Goal: Task Accomplishment & Management: Complete application form

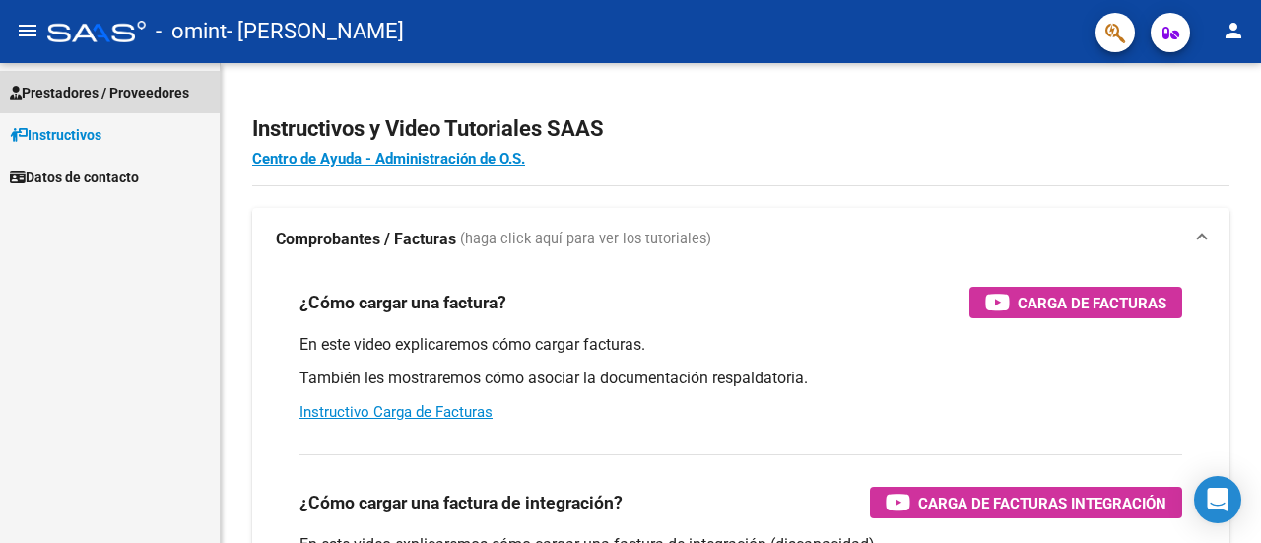
click at [117, 84] on span "Prestadores / Proveedores" at bounding box center [99, 93] width 179 height 22
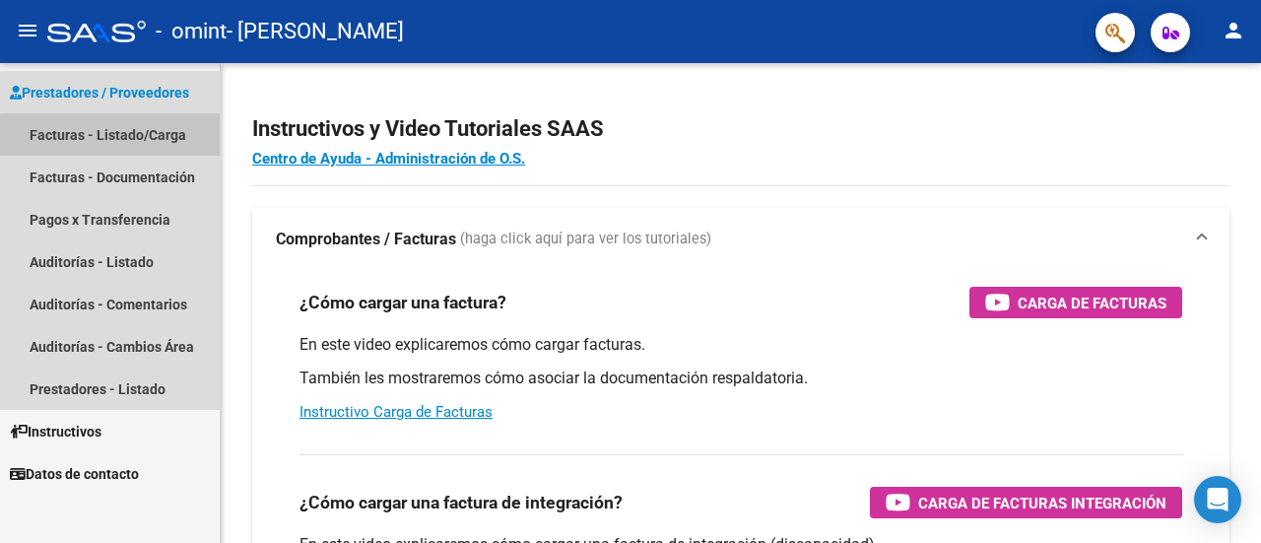
click at [112, 141] on link "Facturas - Listado/Carga" at bounding box center [110, 134] width 220 height 42
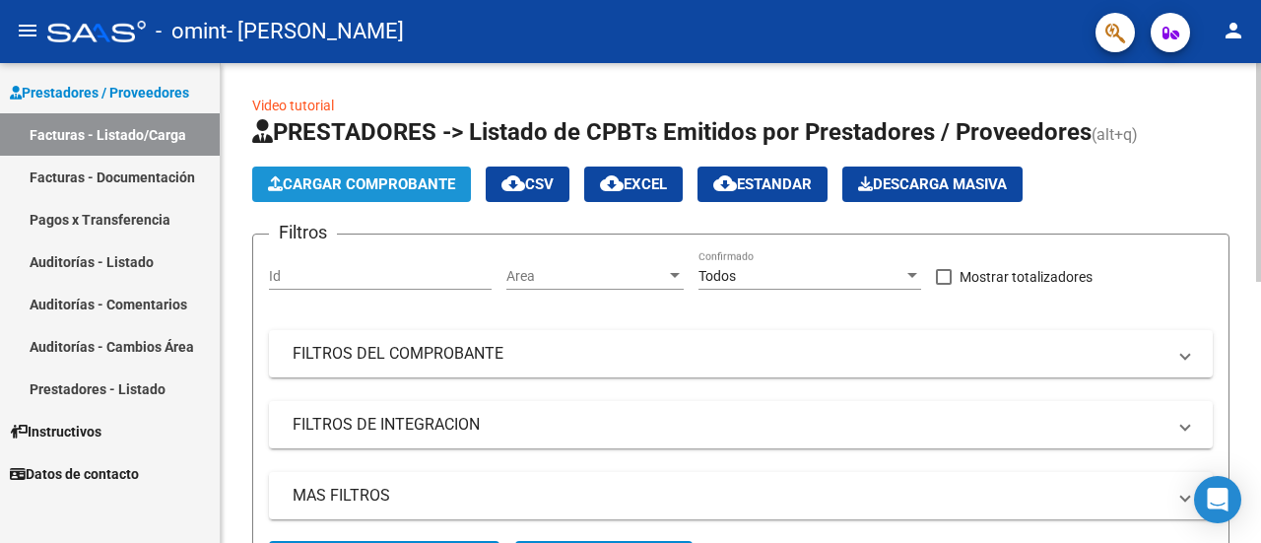
click at [419, 181] on span "Cargar Comprobante" at bounding box center [361, 184] width 187 height 18
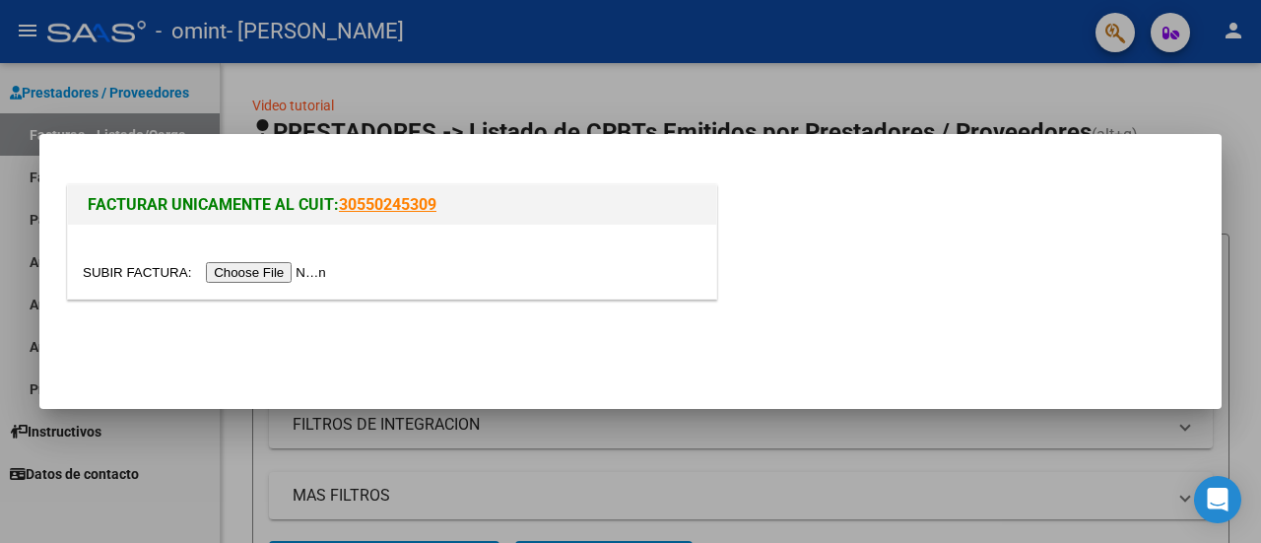
click at [282, 283] on input "file" at bounding box center [207, 272] width 249 height 21
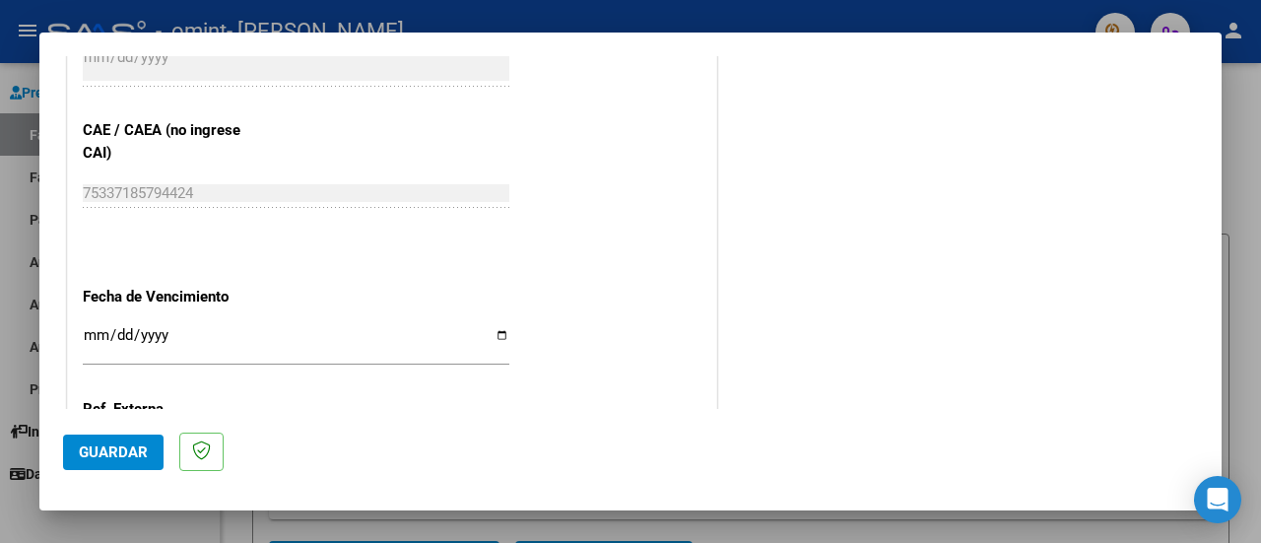
scroll to position [1029, 0]
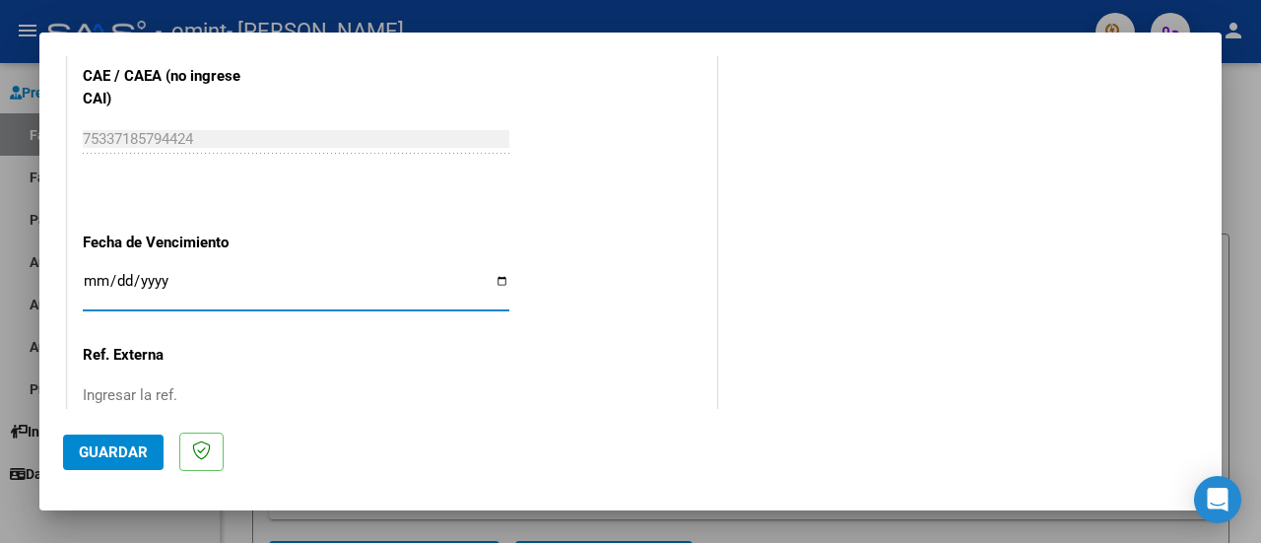
click at [86, 287] on input "Ingresar la fecha" at bounding box center [296, 289] width 427 height 32
type input "[DATE]"
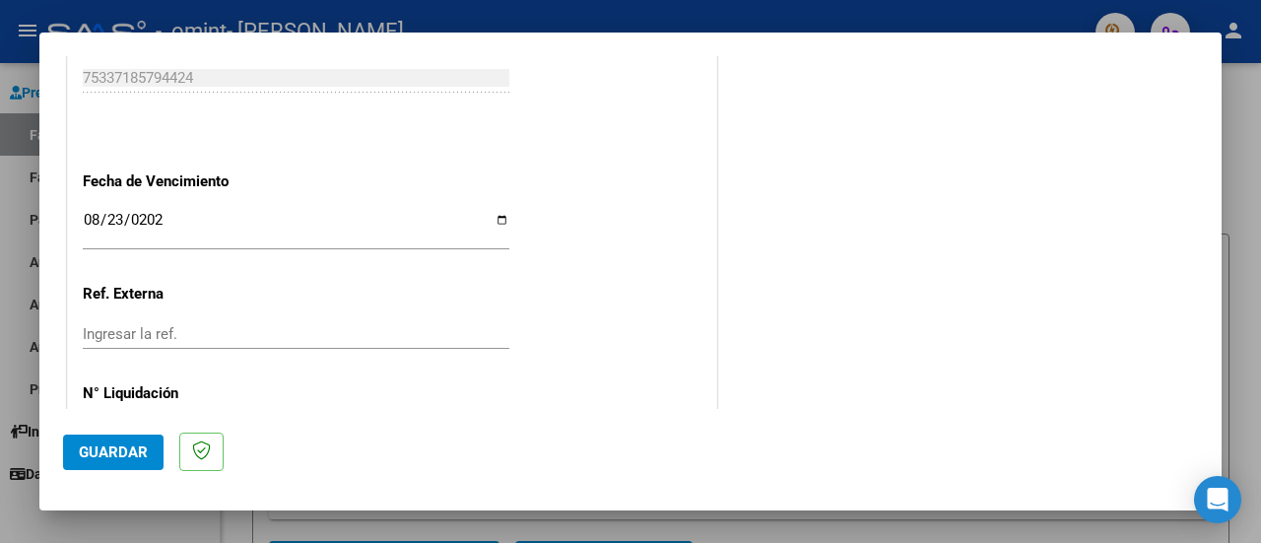
scroll to position [1165, 0]
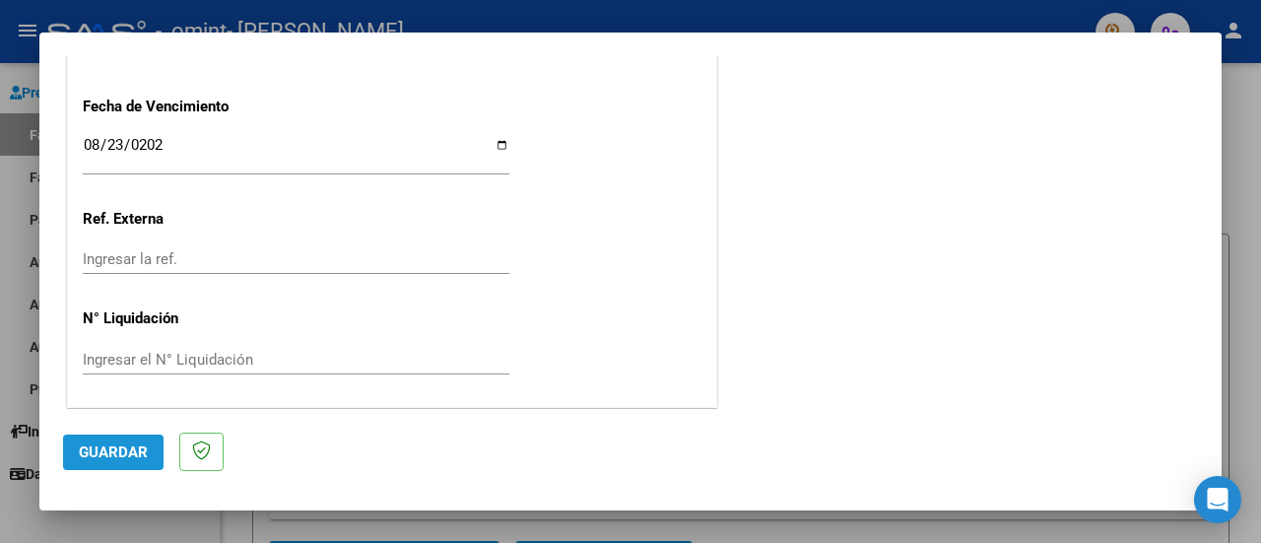
click at [92, 450] on span "Guardar" at bounding box center [113, 452] width 69 height 18
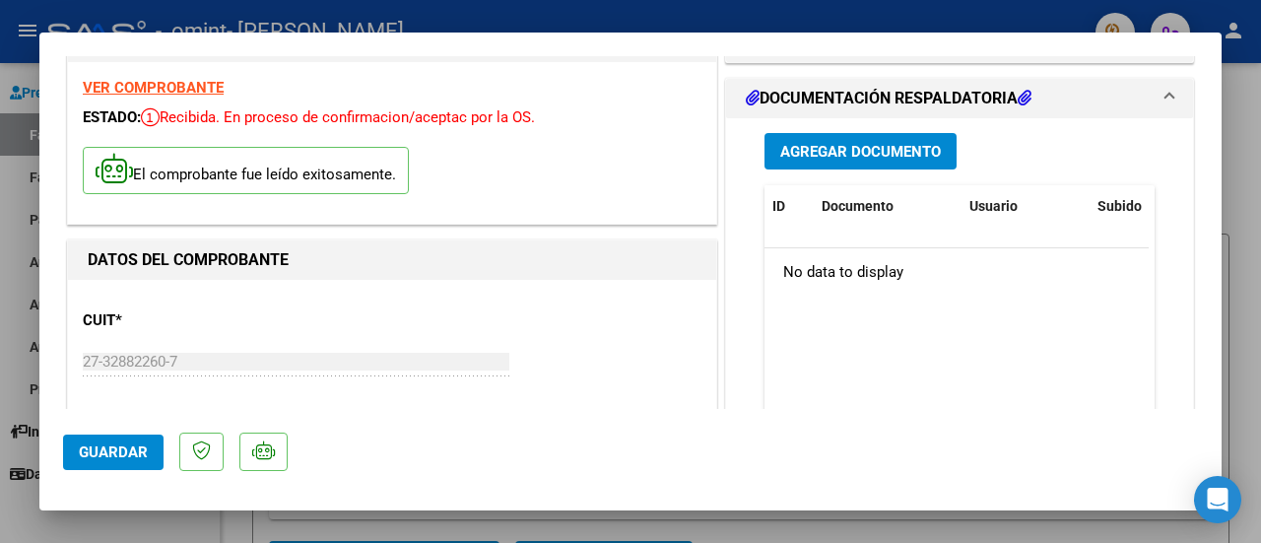
scroll to position [0, 0]
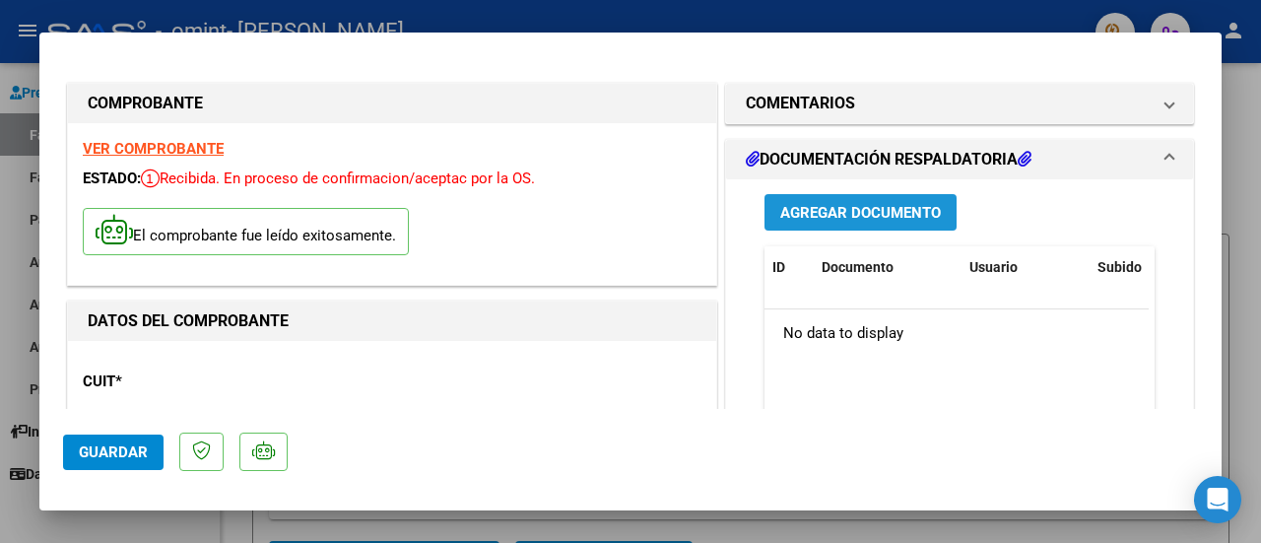
click at [892, 218] on span "Agregar Documento" at bounding box center [860, 213] width 161 height 18
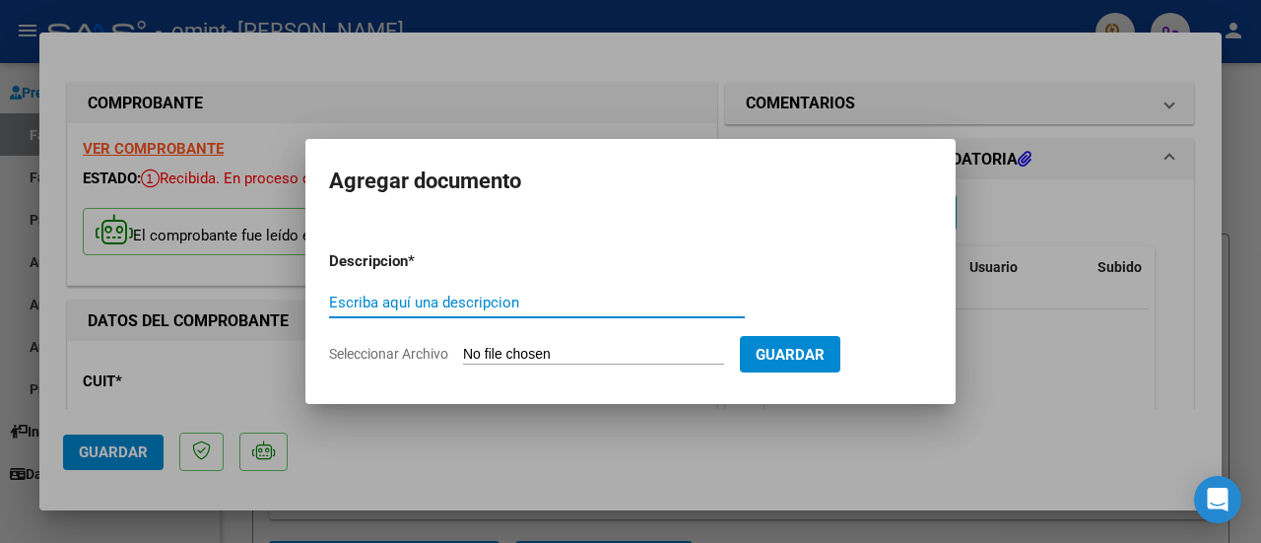
click at [449, 298] on input "Escriba aquí una descripcion" at bounding box center [537, 303] width 416 height 18
type input "FACTURA"
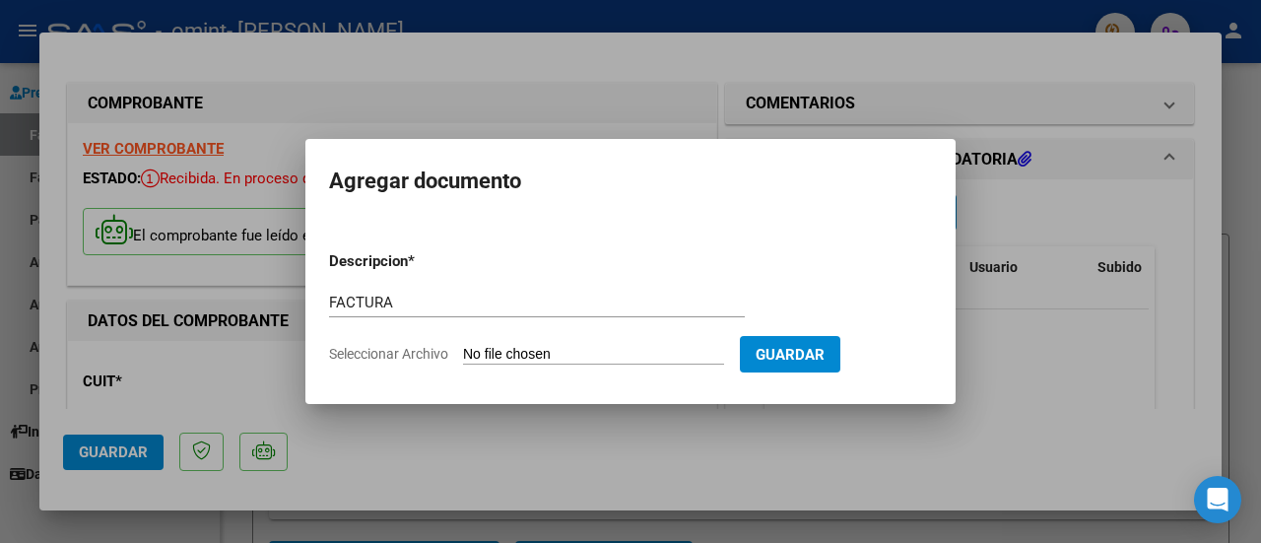
click at [609, 358] on input "Seleccionar Archivo" at bounding box center [593, 355] width 261 height 19
type input "C:\fakepath\Factura 07-25 [PERSON_NAME].pdf"
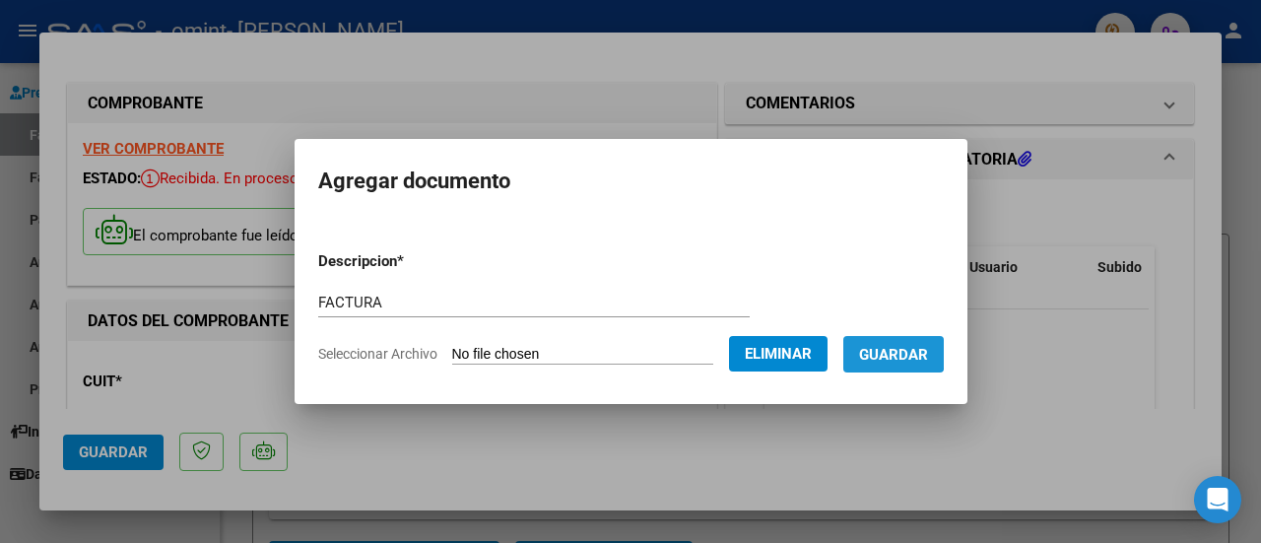
click at [908, 345] on span "Guardar" at bounding box center [893, 354] width 69 height 18
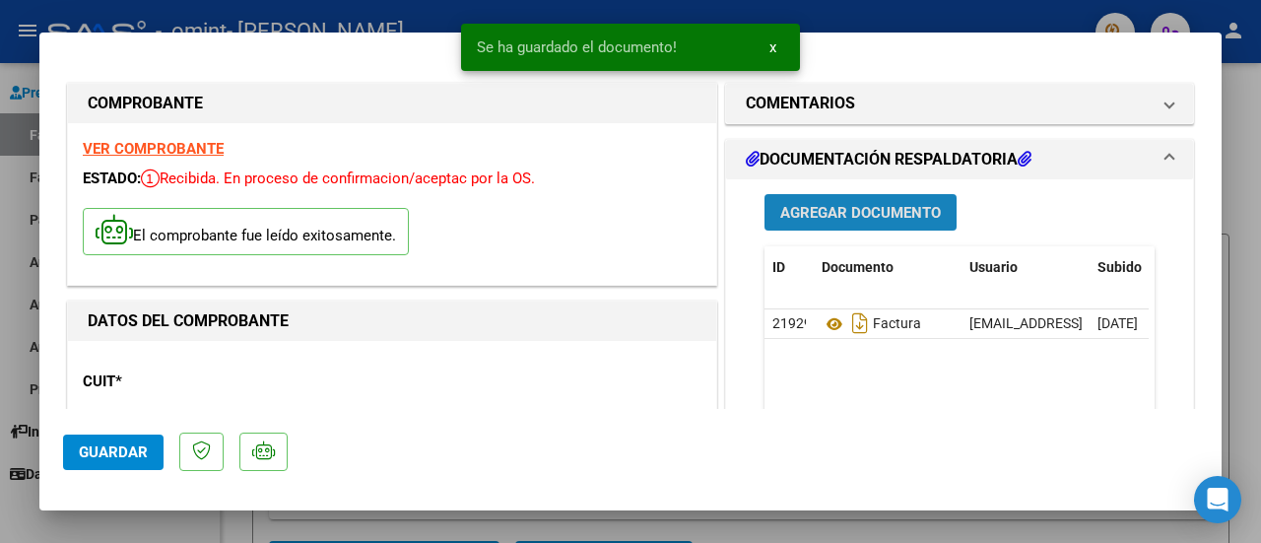
click at [922, 210] on span "Agregar Documento" at bounding box center [860, 213] width 161 height 18
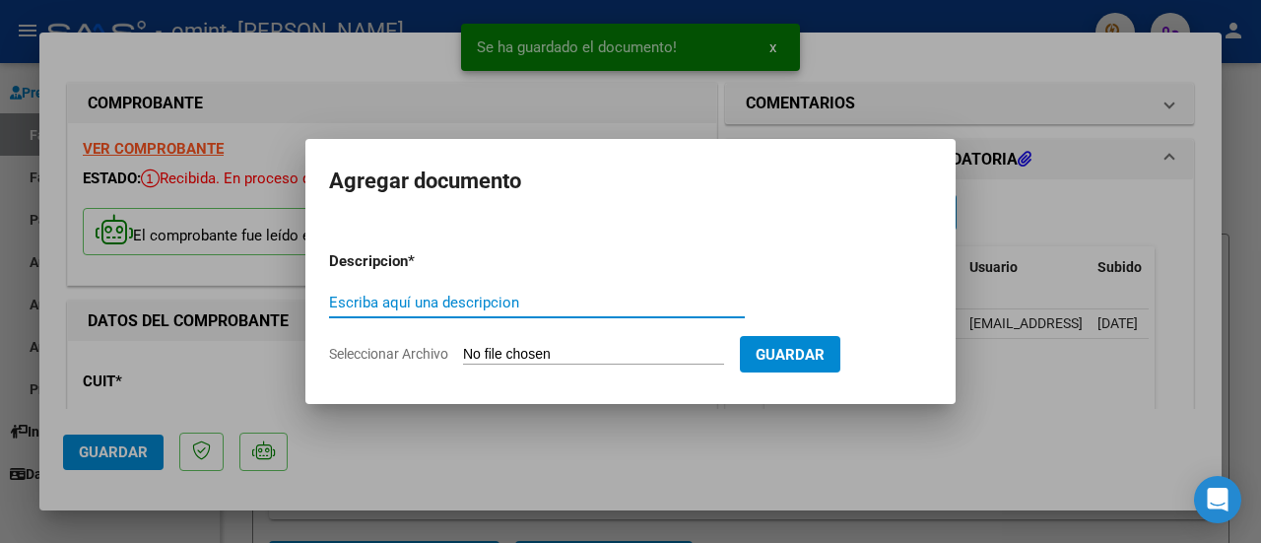
click at [466, 296] on input "Escriba aquí una descripcion" at bounding box center [537, 303] width 416 height 18
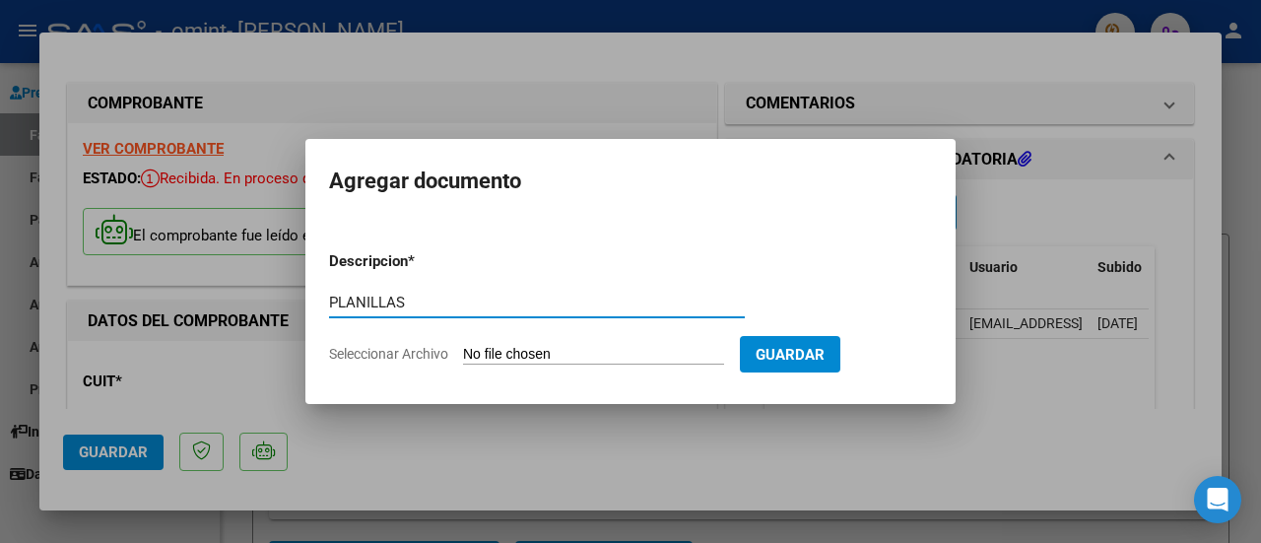
type input "PLANILLAS"
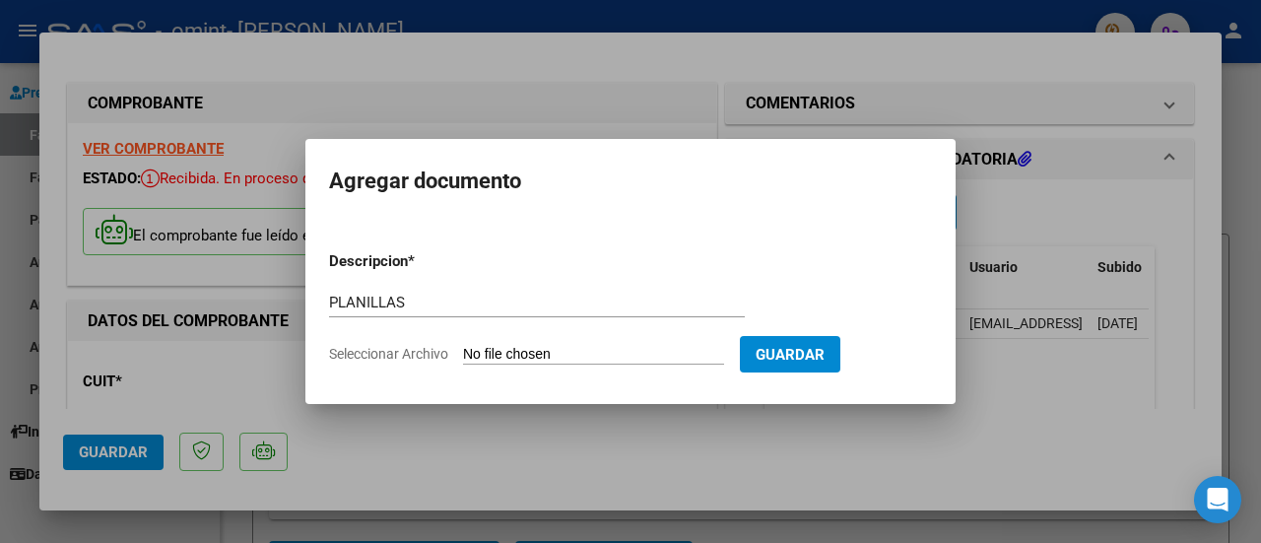
click at [559, 348] on input "Seleccionar Archivo" at bounding box center [593, 355] width 261 height 19
type input "C:\fakepath\Planilla de asistencia [PERSON_NAME] .pdf"
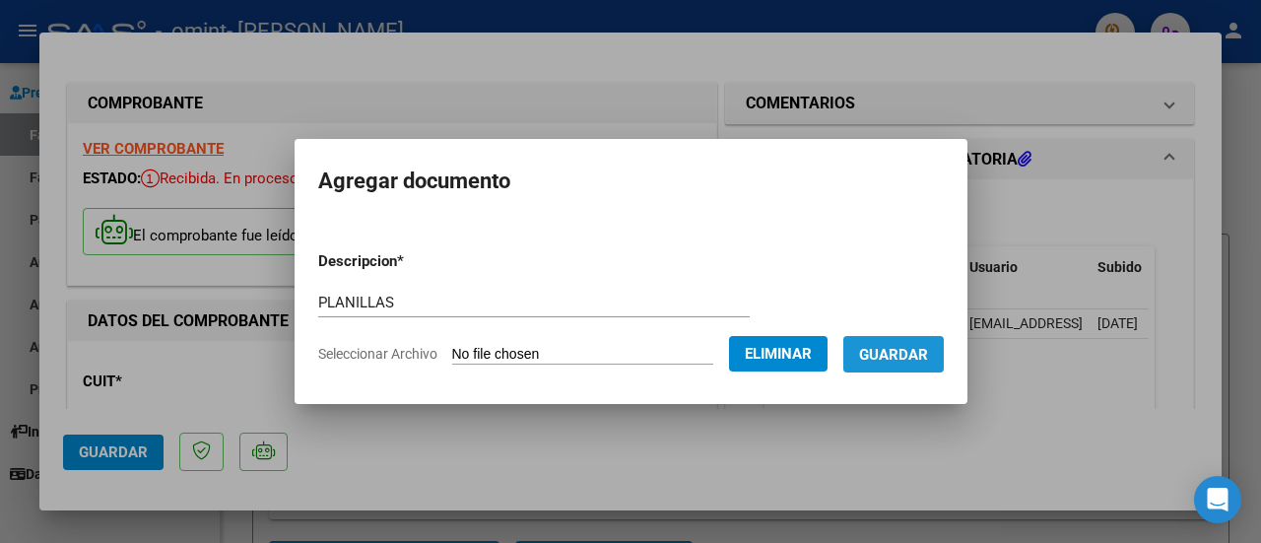
click at [922, 354] on span "Guardar" at bounding box center [893, 355] width 69 height 18
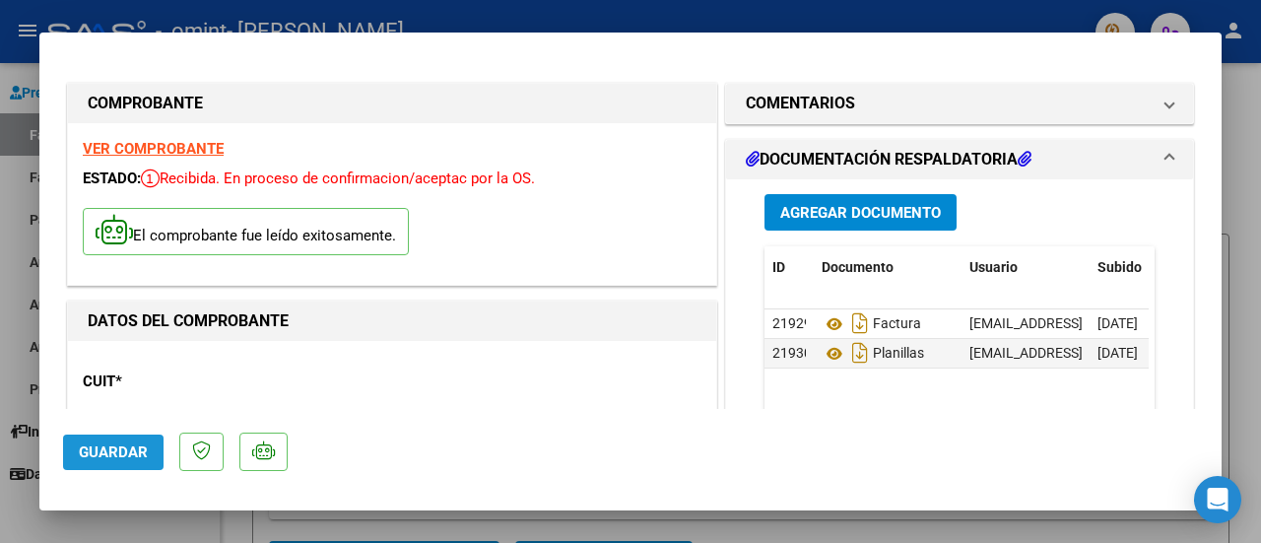
click at [102, 456] on span "Guardar" at bounding box center [113, 452] width 69 height 18
click at [1256, 142] on div at bounding box center [630, 271] width 1261 height 543
type input "$ 0,00"
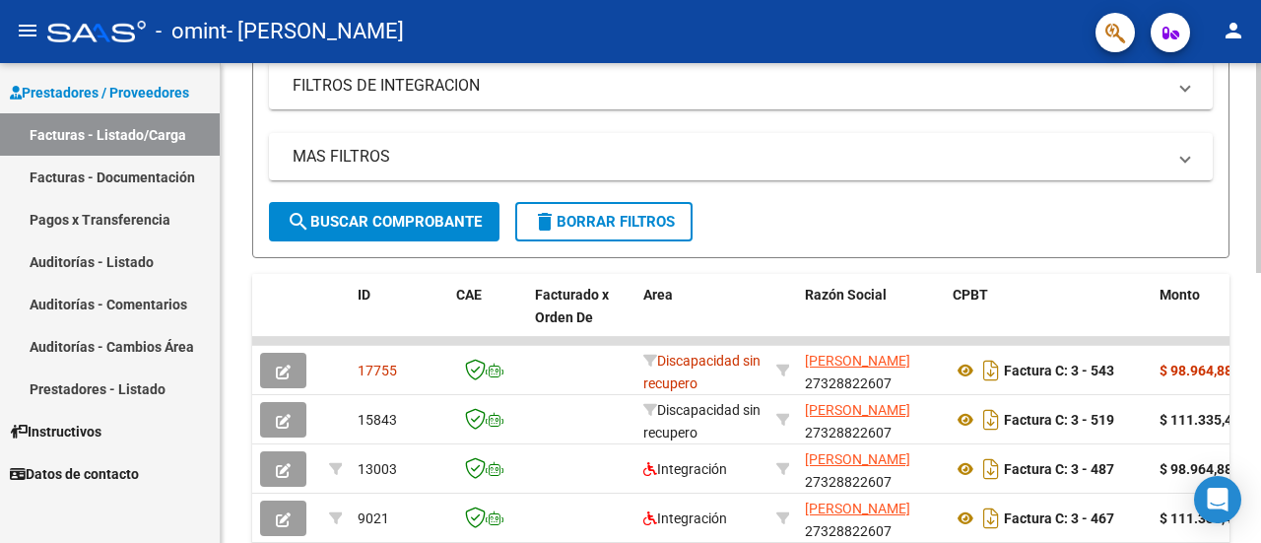
scroll to position [372, 0]
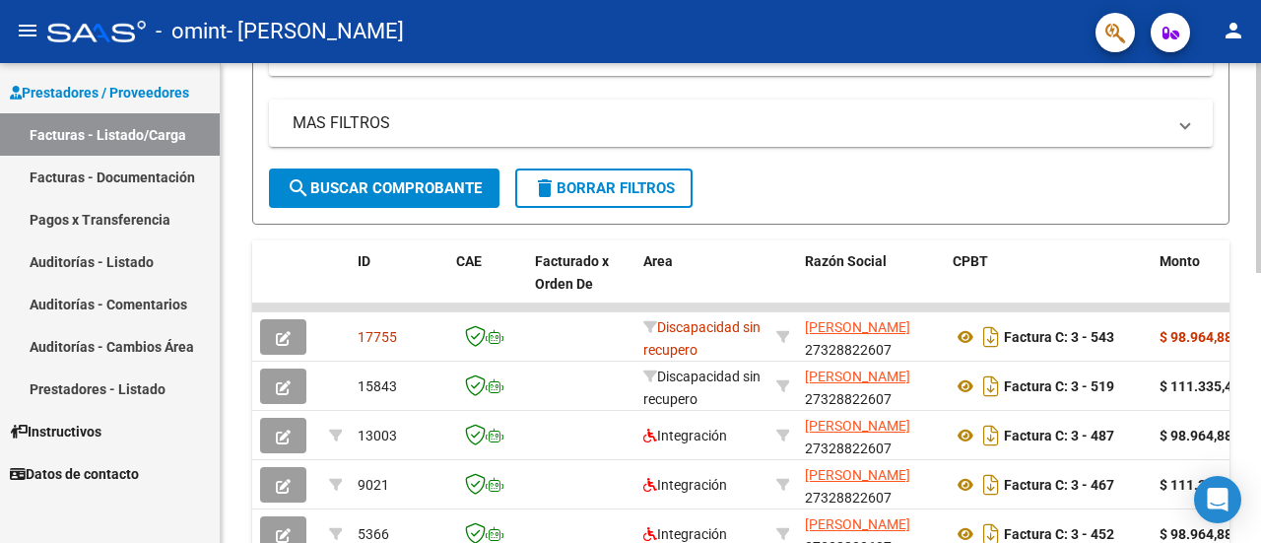
click at [1260, 373] on div at bounding box center [1258, 335] width 5 height 210
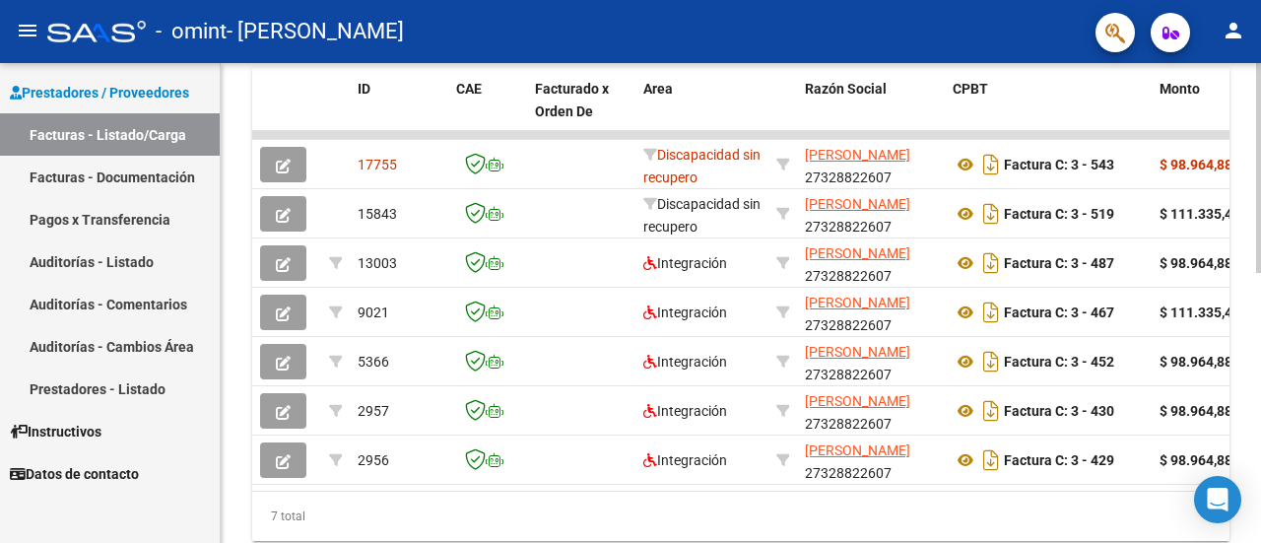
click at [1260, 336] on div at bounding box center [1258, 411] width 5 height 210
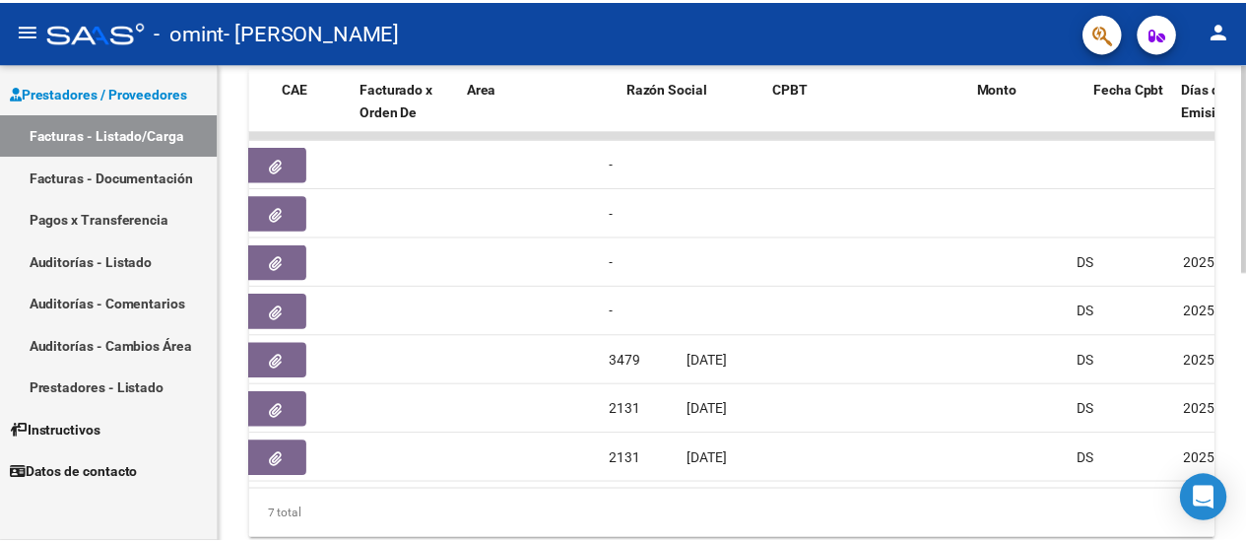
scroll to position [0, 170]
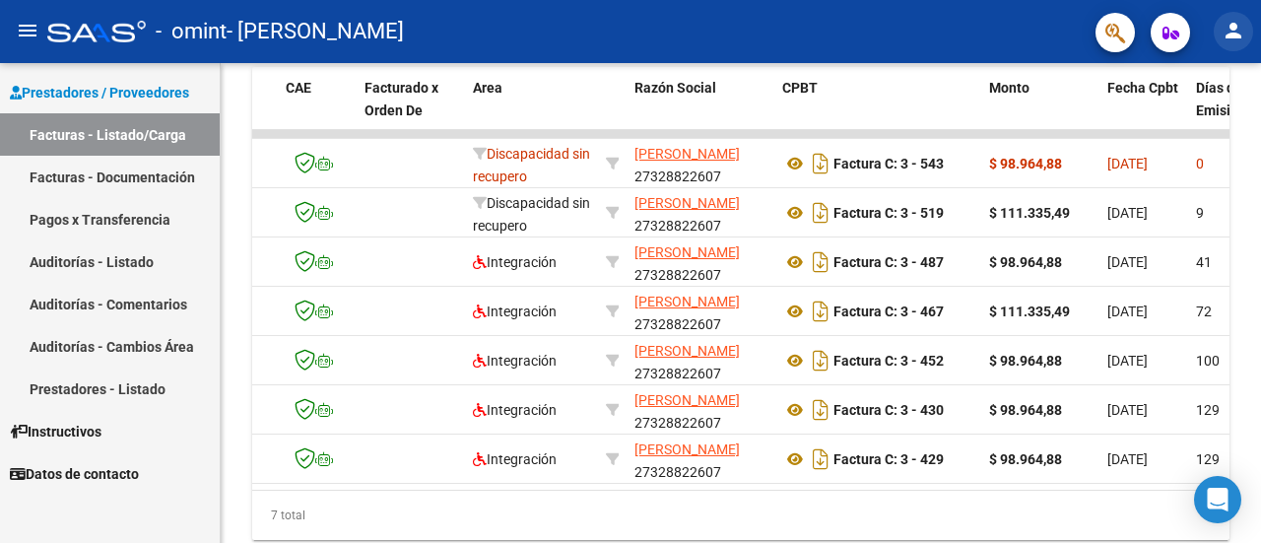
click at [1228, 27] on mat-icon "person" at bounding box center [1233, 31] width 24 height 24
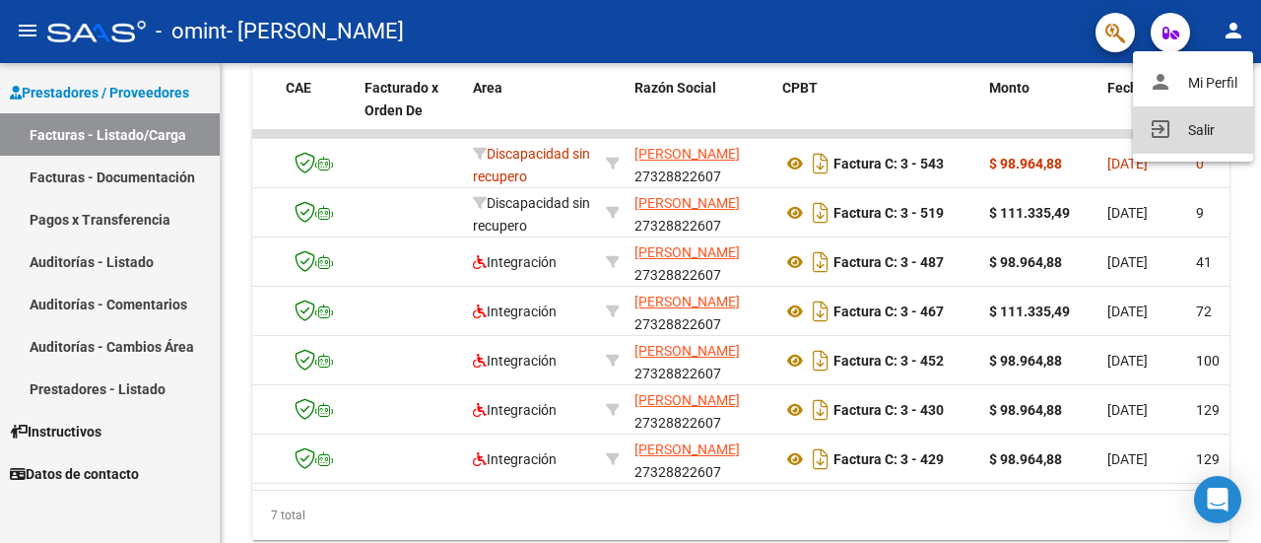
click at [1212, 129] on button "exit_to_app Salir" at bounding box center [1193, 129] width 120 height 47
